Goal: Check status: Check status

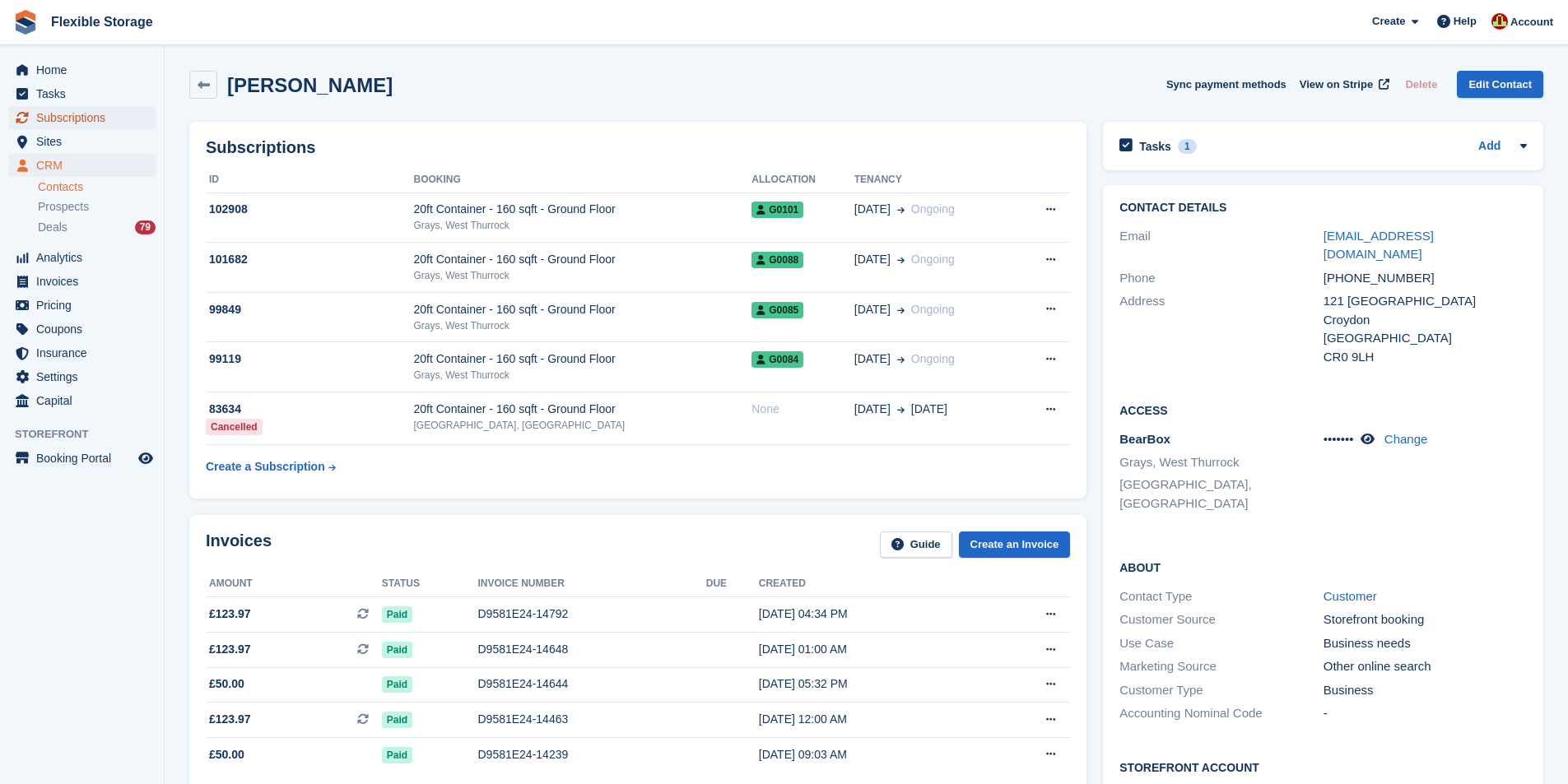
click at [49, 120] on span "Subscriptions" at bounding box center [85, 118] width 99 height 23
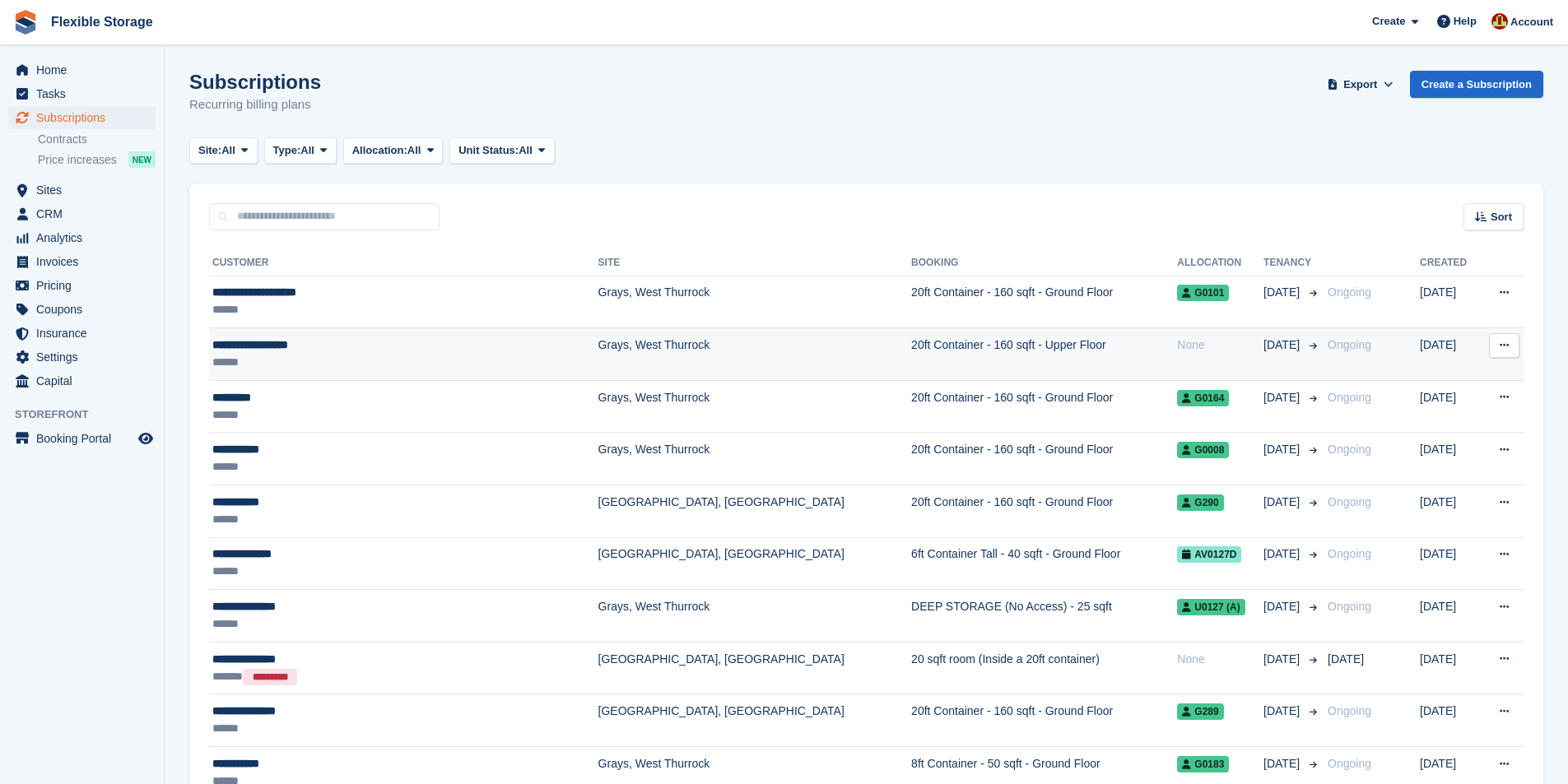
click at [623, 342] on td "Grays, West Thurrock" at bounding box center [754, 355] width 314 height 53
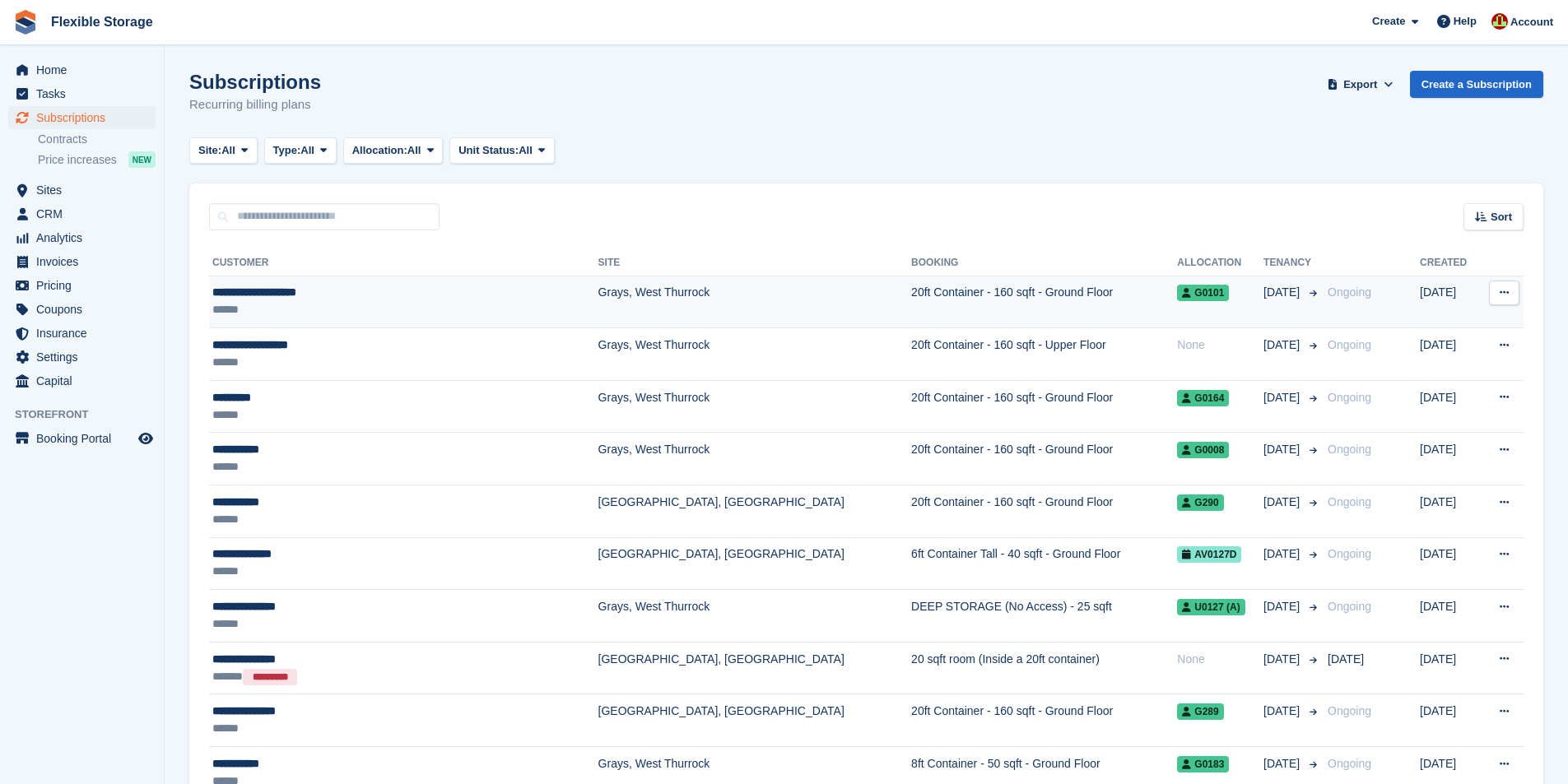
click at [911, 308] on td "20ft Container - 160 sqft - Ground Floor" at bounding box center [1043, 302] width 266 height 53
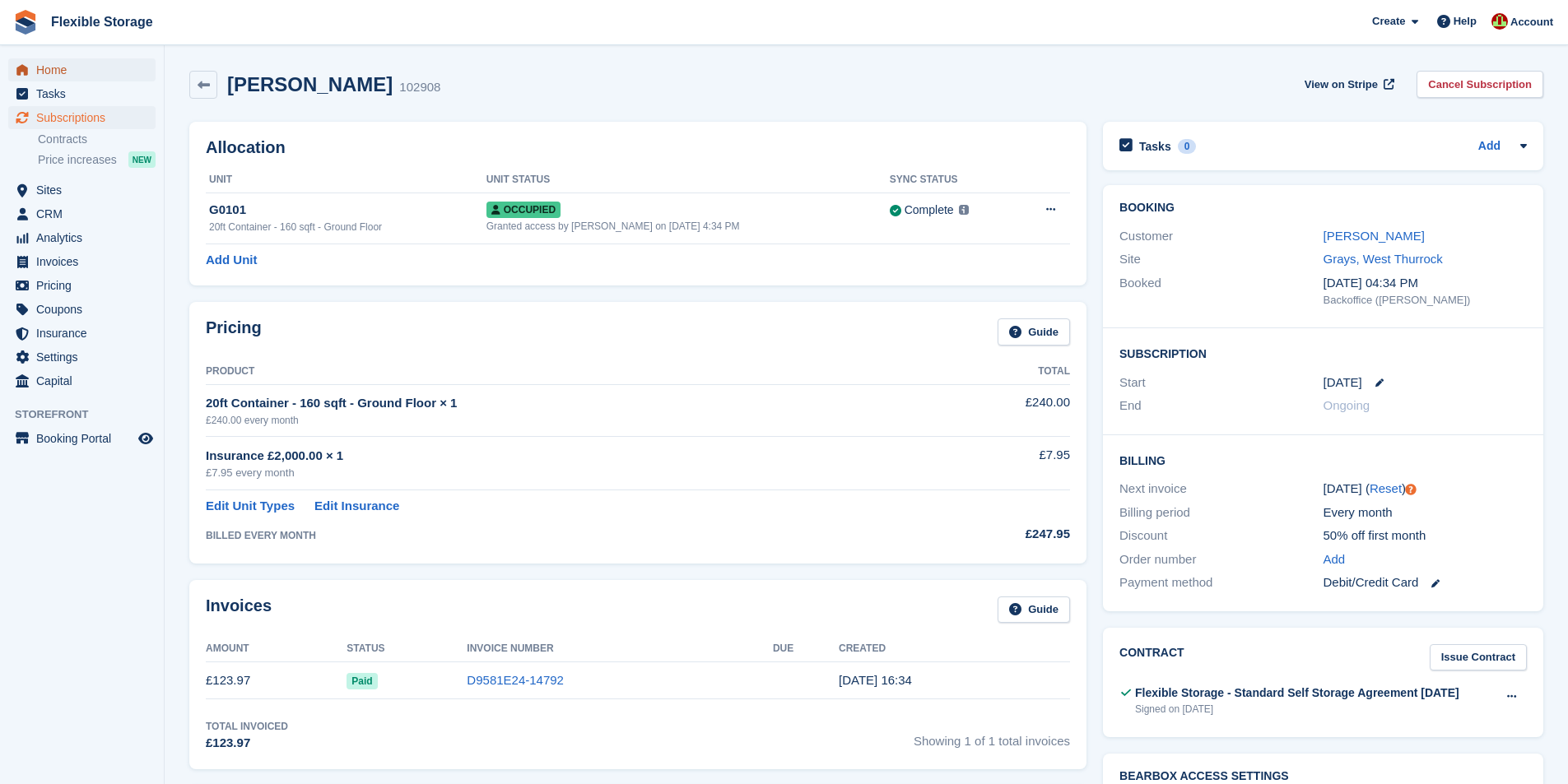
click at [57, 73] on span "Home" at bounding box center [85, 69] width 99 height 23
